Goal: Task Accomplishment & Management: Use online tool/utility

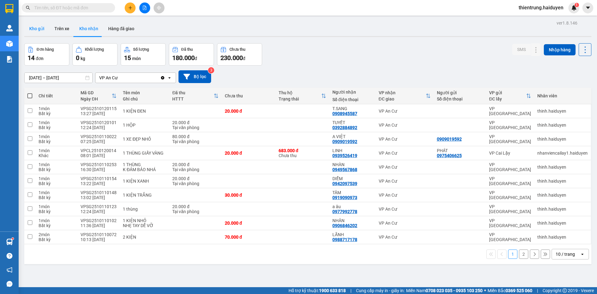
click at [32, 26] on button "Kho gửi" at bounding box center [36, 28] width 25 height 15
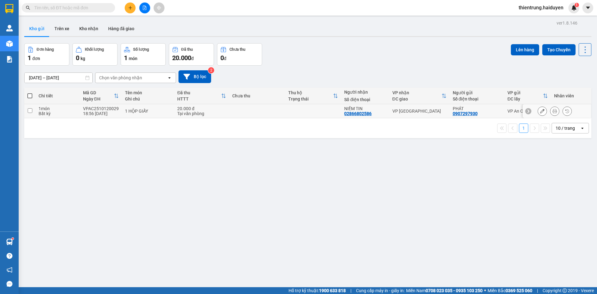
click at [79, 111] on td "1 món Bất kỳ" at bounding box center [57, 111] width 44 height 14
checkbox input "true"
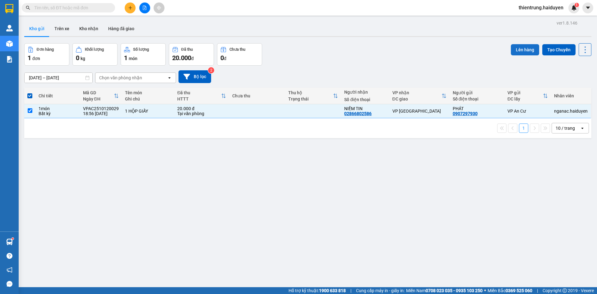
click at [518, 50] on button "Lên hàng" at bounding box center [525, 49] width 28 height 11
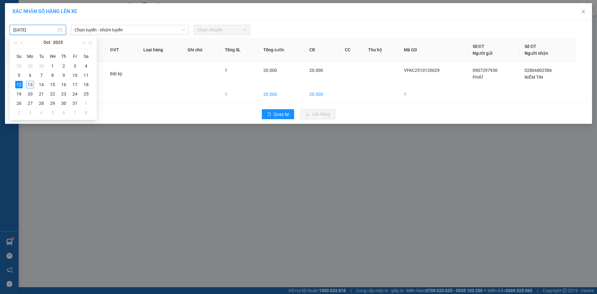
click at [40, 30] on input "[DATE]" at bounding box center [34, 29] width 43 height 7
click at [30, 84] on div "13" at bounding box center [29, 84] width 7 height 7
type input "[DATE]"
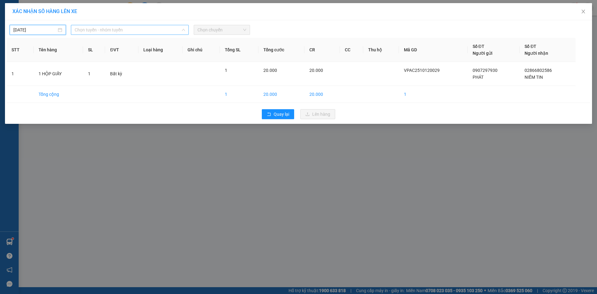
click at [124, 30] on span "Chọn tuyến - nhóm tuyến" at bounding box center [130, 29] width 110 height 9
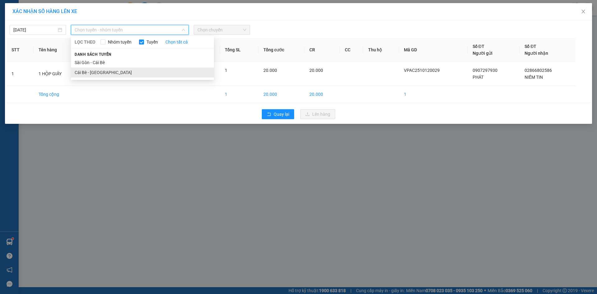
drag, startPoint x: 112, startPoint y: 74, endPoint x: 171, endPoint y: 42, distance: 67.1
click at [113, 73] on li "Cái Bè - [GEOGRAPHIC_DATA]" at bounding box center [142, 72] width 143 height 10
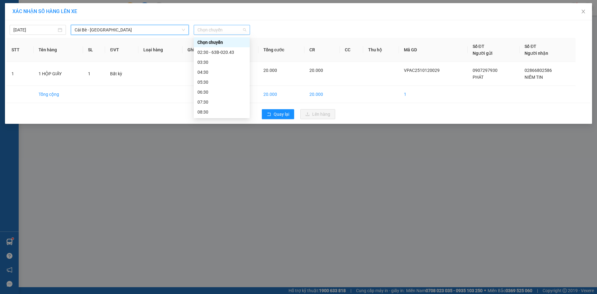
click at [228, 29] on span "Chọn chuyến" at bounding box center [221, 29] width 49 height 9
click at [213, 55] on div "02:30 - 63B-020.43" at bounding box center [221, 52] width 48 height 7
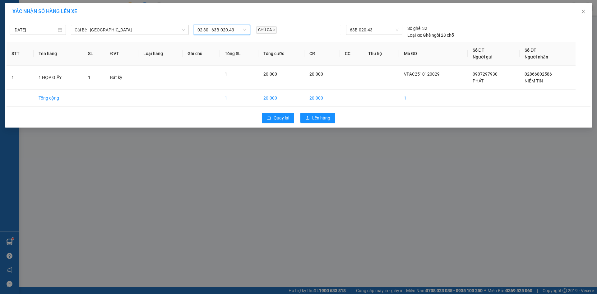
click at [244, 30] on span "02:30 - 63B-020.43" at bounding box center [221, 29] width 49 height 9
click at [224, 61] on div "03:30" at bounding box center [221, 62] width 48 height 7
click at [283, 27] on div at bounding box center [297, 29] width 83 height 7
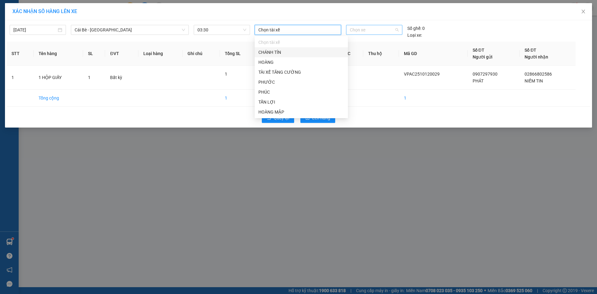
click at [366, 30] on span "Chọn xe" at bounding box center [374, 29] width 48 height 9
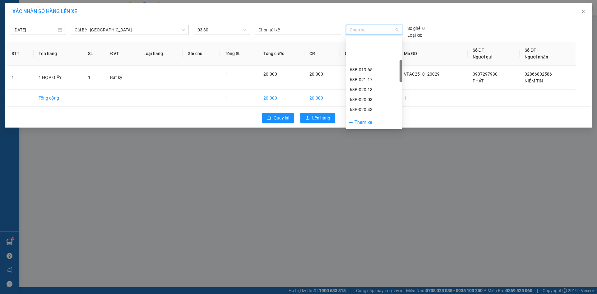
scroll to position [124, 0]
click at [366, 47] on div "63B-020.43" at bounding box center [374, 47] width 48 height 7
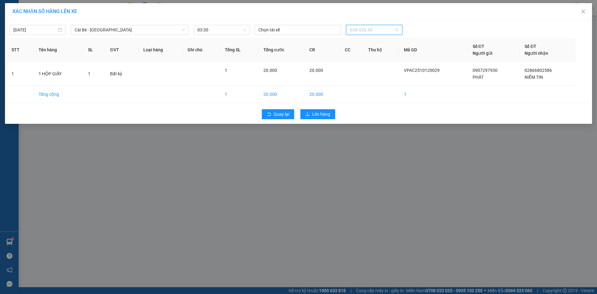
click at [380, 30] on span "63B-020.43" at bounding box center [374, 29] width 48 height 9
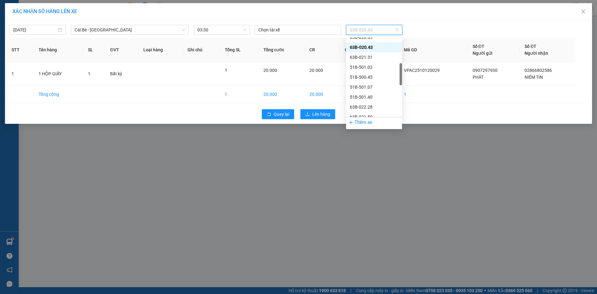
scroll to position [278, 0]
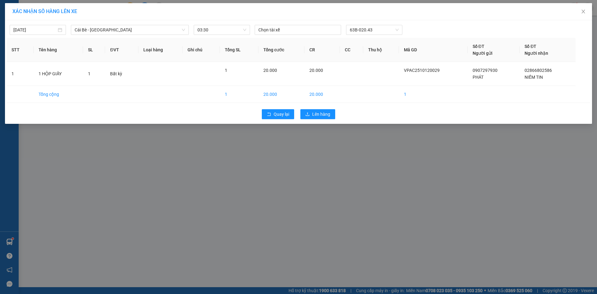
click at [326, 172] on div "XÁC NHẬN SỐ HÀNG LÊN XE [DATE] Cái Bè - [GEOGRAPHIC_DATA] LỌC THEO Nhóm tuyến T…" at bounding box center [298, 147] width 597 height 294
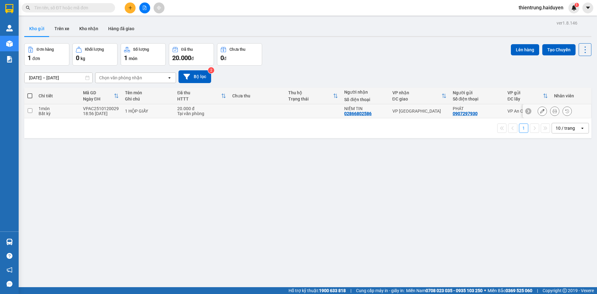
click at [70, 110] on div "1 món" at bounding box center [58, 108] width 38 height 5
checkbox input "true"
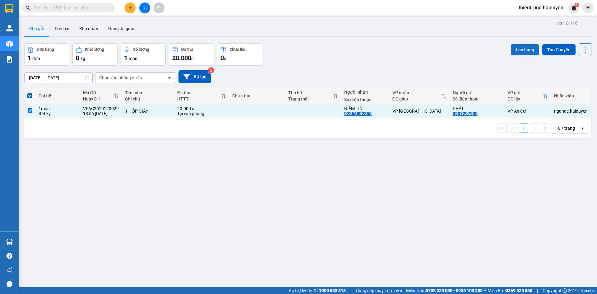
click at [519, 49] on button "Lên hàng" at bounding box center [525, 49] width 28 height 11
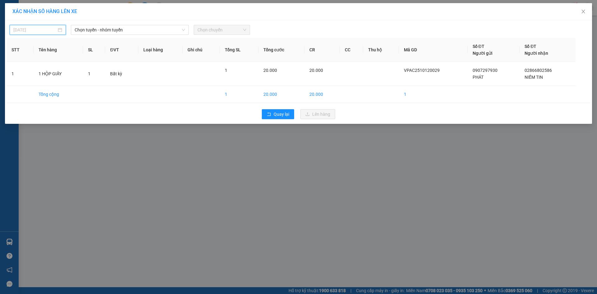
click at [48, 29] on input "[DATE]" at bounding box center [34, 29] width 43 height 7
type input "[DATE]"
drag, startPoint x: 29, startPoint y: 84, endPoint x: 37, endPoint y: 77, distance: 10.2
click at [30, 83] on div "13" at bounding box center [29, 84] width 7 height 7
click at [100, 30] on span "Chọn tuyến - nhóm tuyến" at bounding box center [130, 29] width 110 height 9
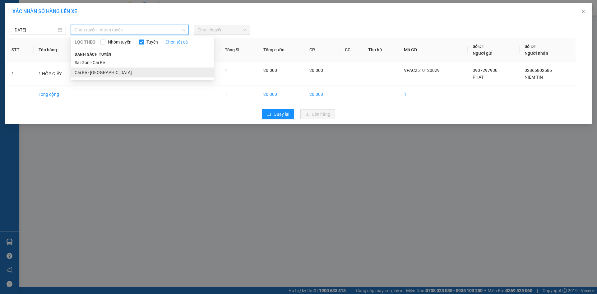
click at [106, 75] on li "Cái Bè - [GEOGRAPHIC_DATA]" at bounding box center [142, 72] width 143 height 10
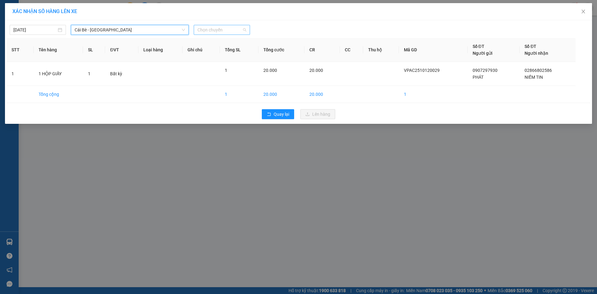
click at [221, 27] on span "Chọn chuyến" at bounding box center [221, 29] width 49 height 9
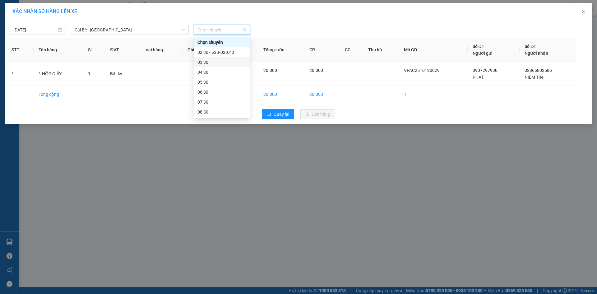
click at [227, 61] on div "03:30" at bounding box center [221, 62] width 48 height 7
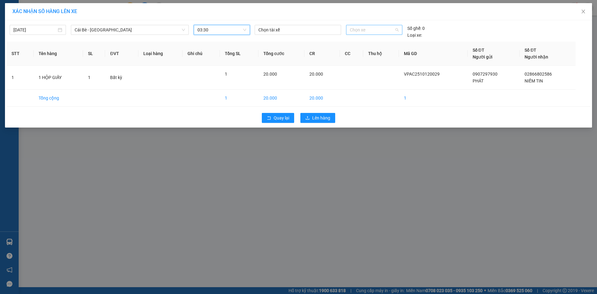
click at [385, 30] on span "Chọn xe" at bounding box center [374, 29] width 48 height 9
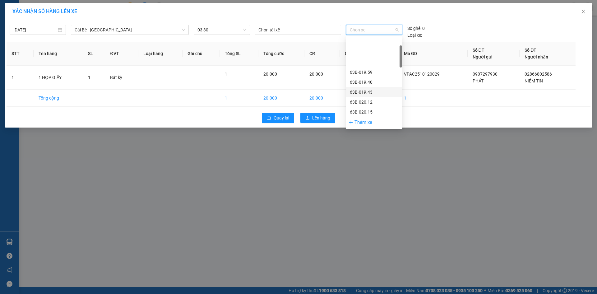
scroll to position [62, 0]
click at [369, 97] on div "63B-020.03" at bounding box center [374, 99] width 48 height 7
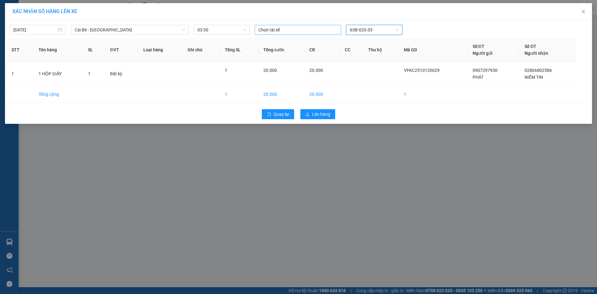
click at [277, 29] on div at bounding box center [297, 29] width 83 height 7
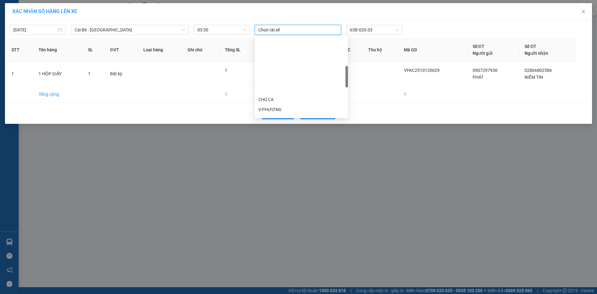
scroll to position [124, 0]
click at [266, 106] on div "HÙNG" at bounding box center [301, 107] width 86 height 7
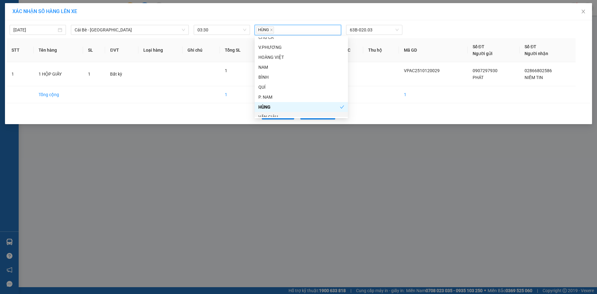
click at [296, 147] on div "XÁC NHẬN SỐ HÀNG LÊN XE 13/10/2025 Cái Bè - Sài Gòn LỌC THEO Nhóm tuyến Tuyến C…" at bounding box center [298, 147] width 597 height 294
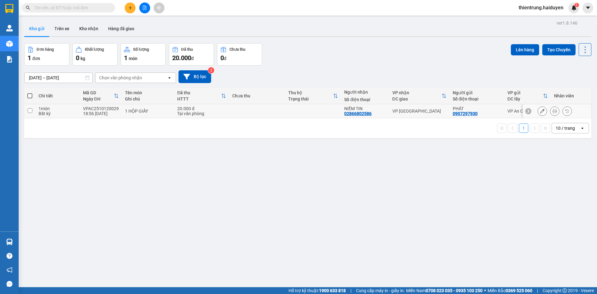
click at [88, 111] on div "18:56 [DATE]" at bounding box center [101, 113] width 36 height 5
checkbox input "true"
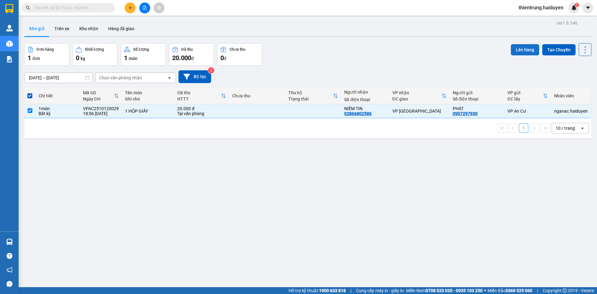
click at [523, 49] on button "Lên hàng" at bounding box center [525, 49] width 28 height 11
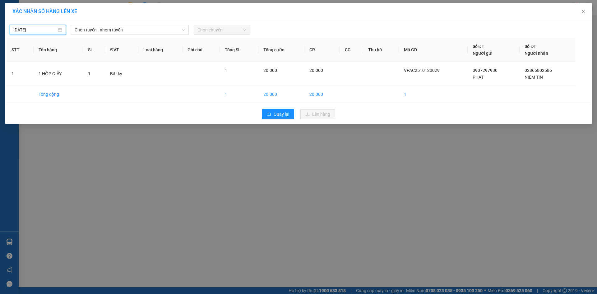
click at [46, 30] on input "[DATE]" at bounding box center [34, 29] width 43 height 7
click at [29, 83] on div "13" at bounding box center [29, 84] width 7 height 7
type input "[DATE]"
click at [99, 30] on span "Chọn tuyến - nhóm tuyến" at bounding box center [130, 29] width 110 height 9
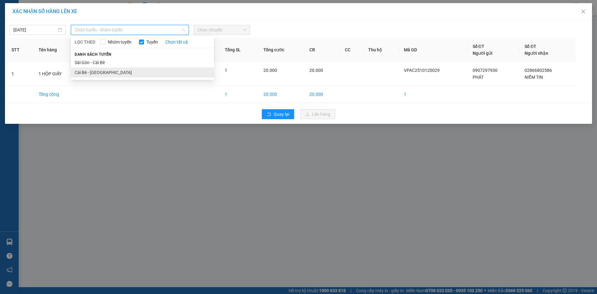
click at [97, 74] on li "Cái Bè - [GEOGRAPHIC_DATA]" at bounding box center [142, 72] width 143 height 10
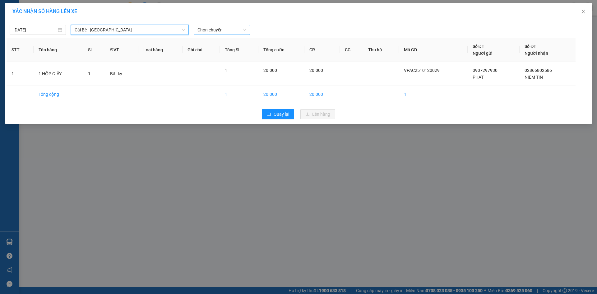
click at [223, 30] on span "Chọn chuyến" at bounding box center [221, 29] width 49 height 9
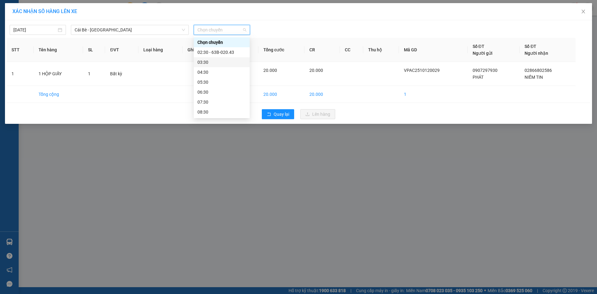
click at [216, 61] on div "03:30" at bounding box center [221, 62] width 48 height 7
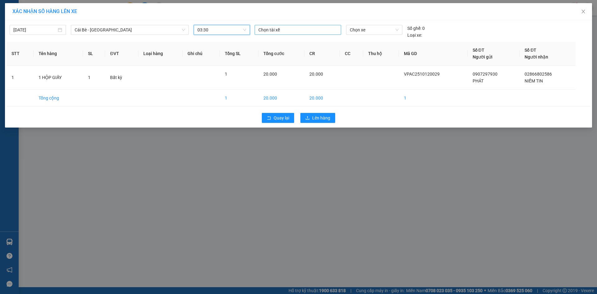
click at [288, 32] on div at bounding box center [297, 29] width 83 height 7
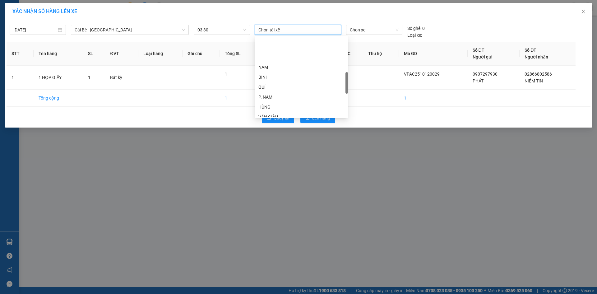
scroll to position [155, 0]
click at [270, 75] on div "HÙNG" at bounding box center [301, 75] width 86 height 7
click at [372, 29] on span "Chọn xe" at bounding box center [374, 29] width 48 height 9
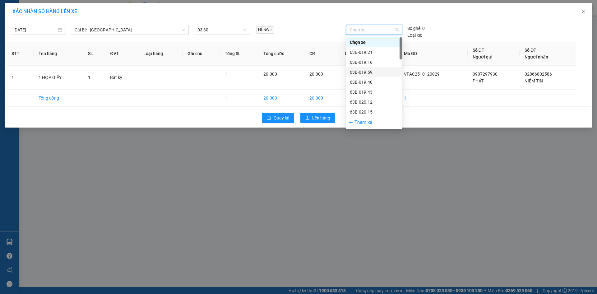
scroll to position [62, 0]
click at [363, 99] on div "63B-020.03" at bounding box center [374, 99] width 48 height 7
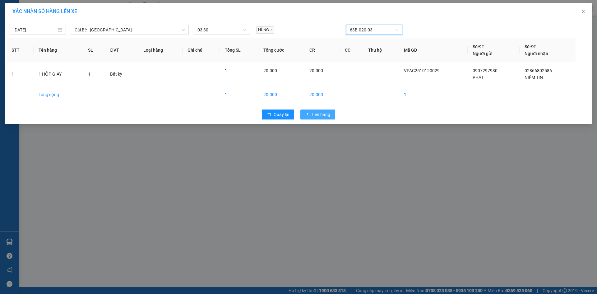
drag, startPoint x: 320, startPoint y: 113, endPoint x: 313, endPoint y: 116, distance: 7.6
click at [315, 123] on div "13/10/2025 Cái Bè - Sài Gòn LỌC THEO Nhóm tuyến Tuyến Chọn tất cả Danh sách tuy…" at bounding box center [298, 72] width 587 height 104
click at [321, 116] on span "Lên hàng" at bounding box center [321, 114] width 18 height 7
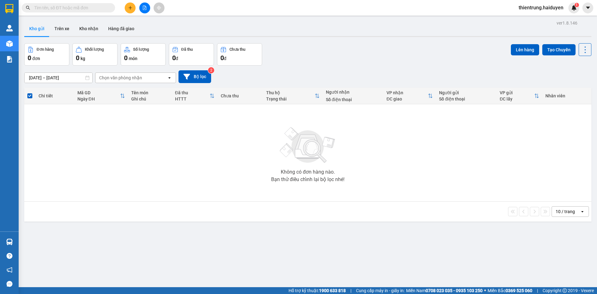
click at [256, 260] on div "ver 1.8.146 Kho gửi Trên xe Kho nhận Hàng đã giao Đơn hàng 0 đơn Khối lượng 0 k…" at bounding box center [308, 166] width 572 height 294
click at [60, 26] on button "Trên xe" at bounding box center [61, 28] width 25 height 15
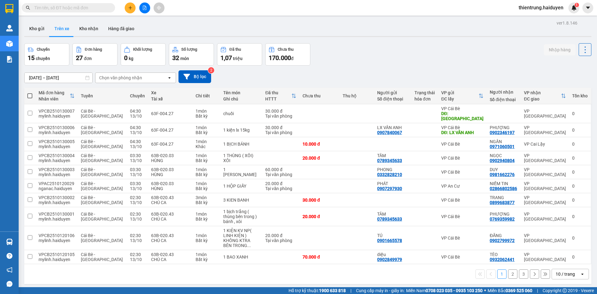
click at [138, 77] on div "Chọn văn phòng nhận" at bounding box center [120, 78] width 43 height 6
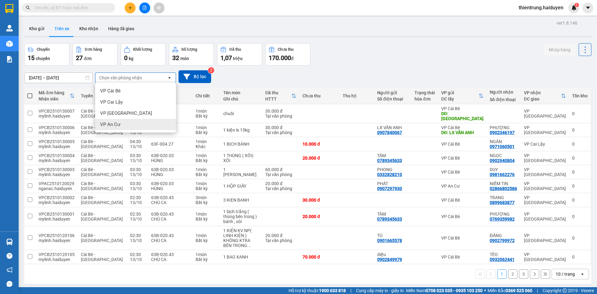
click at [132, 126] on div "VP An Cư" at bounding box center [135, 124] width 81 height 11
